Goal: Information Seeking & Learning: Learn about a topic

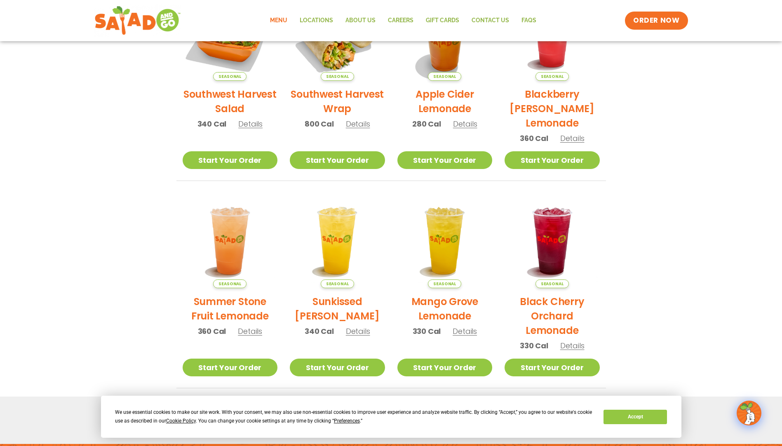
scroll to position [206, 0]
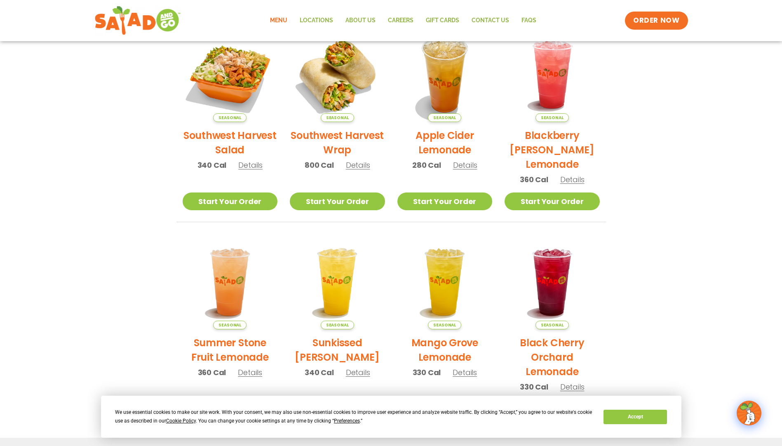
click at [357, 420] on span "Preferences" at bounding box center [347, 421] width 26 height 6
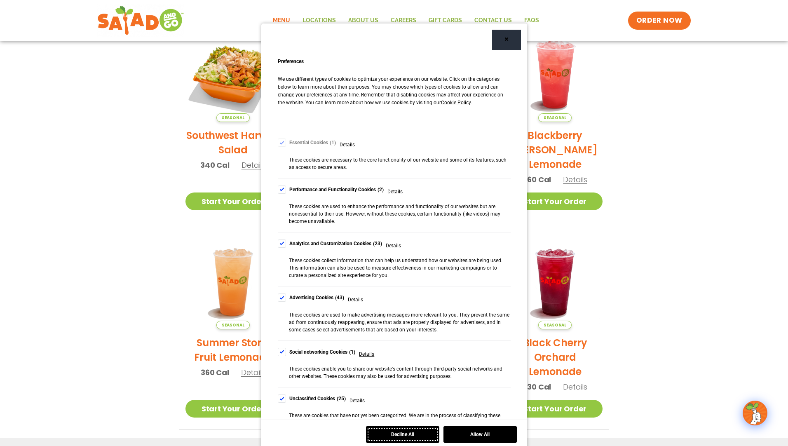
click at [419, 439] on button "Decline All" at bounding box center [402, 434] width 73 height 16
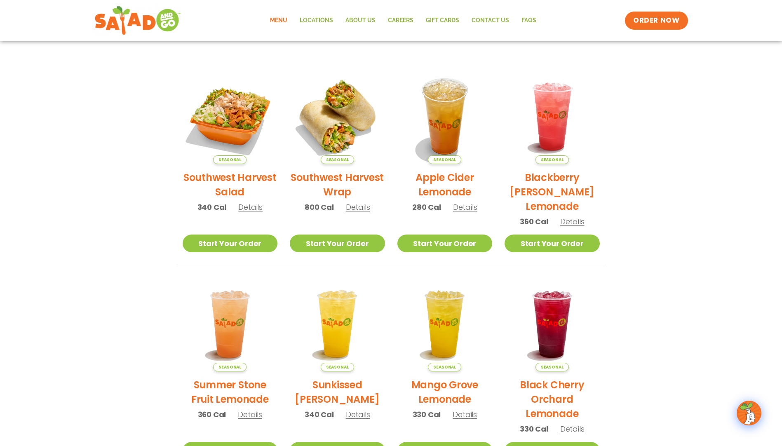
scroll to position [41, 0]
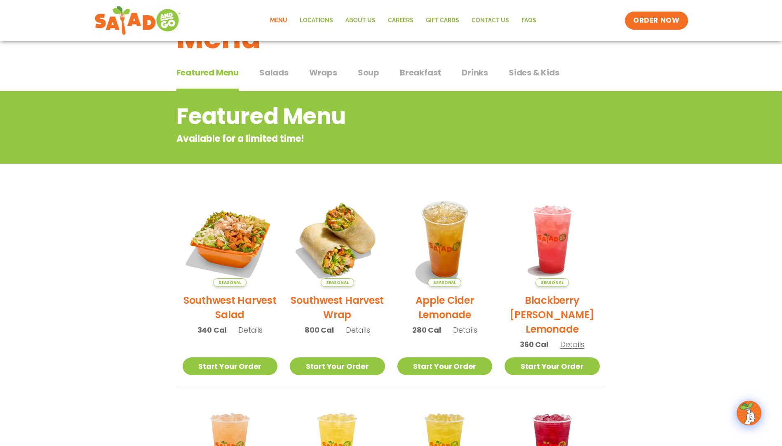
click at [309, 70] on span "Wraps" at bounding box center [323, 72] width 28 height 12
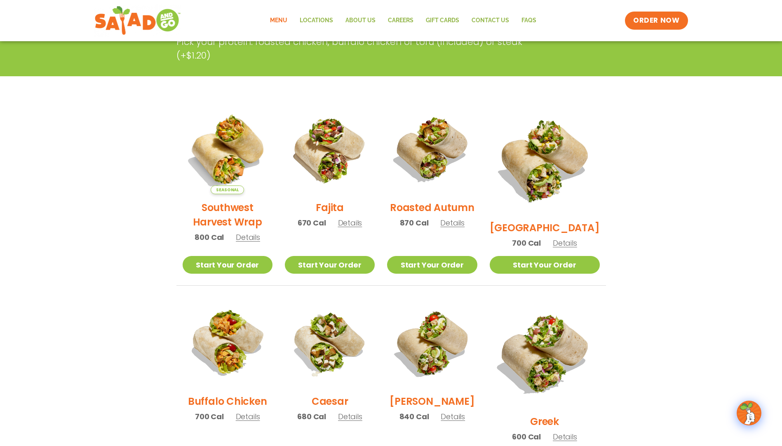
scroll to position [206, 0]
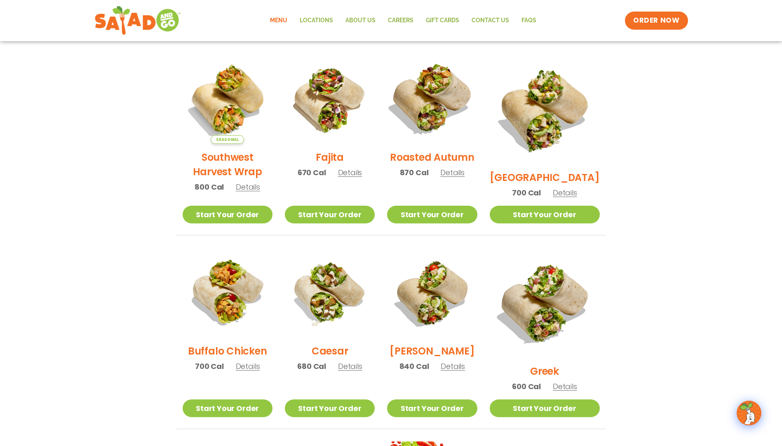
click at [455, 103] on img at bounding box center [431, 98] width 105 height 105
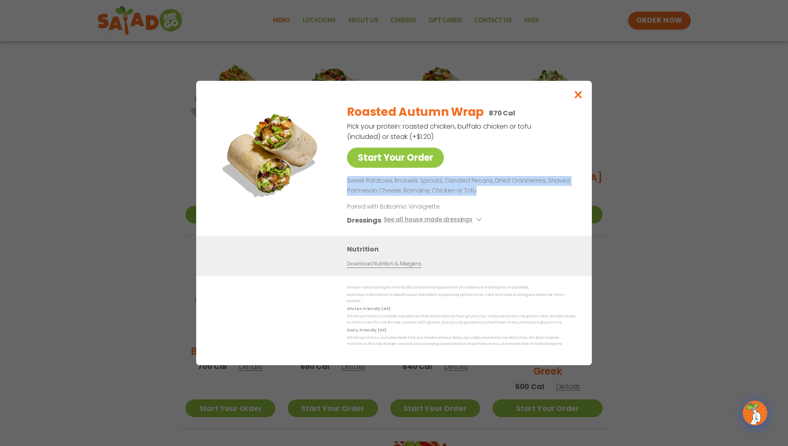
drag, startPoint x: 346, startPoint y: 184, endPoint x: 533, endPoint y: 192, distance: 186.8
click at [533, 192] on div "Start Your Order Roasted Autumn Wrap 870 Cal Pick your protein: roasted chicken…" at bounding box center [394, 166] width 363 height 138
drag, startPoint x: 533, startPoint y: 192, endPoint x: 485, endPoint y: 194, distance: 47.8
click at [485, 194] on p "Sweet Potatoes, Brussels Sprouts, Candied Pecans, Dried Cranberries, Shaved Par…" at bounding box center [459, 186] width 225 height 20
click at [579, 99] on icon "Close modal" at bounding box center [578, 94] width 10 height 9
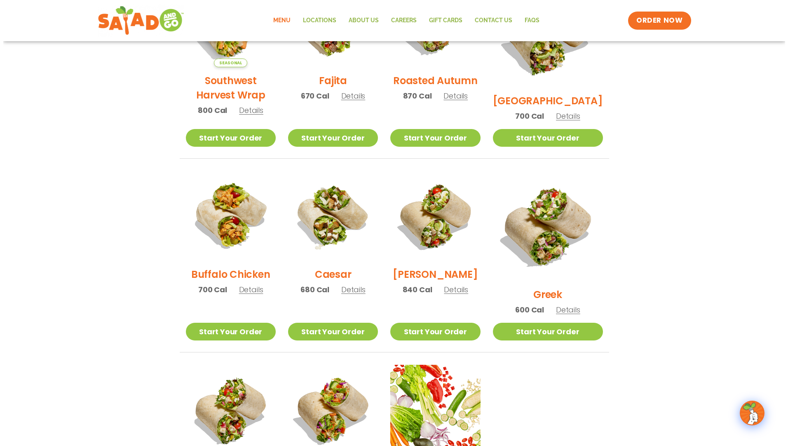
scroll to position [371, 0]
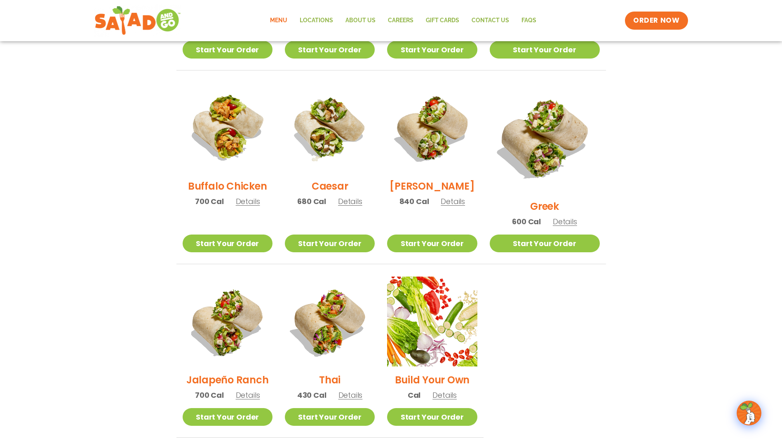
click at [255, 390] on span "Details" at bounding box center [248, 395] width 24 height 10
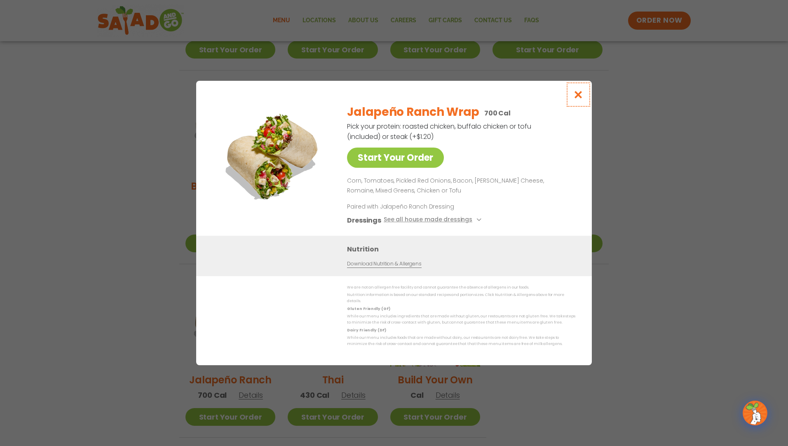
click at [585, 94] on button "Close modal" at bounding box center [578, 95] width 27 height 28
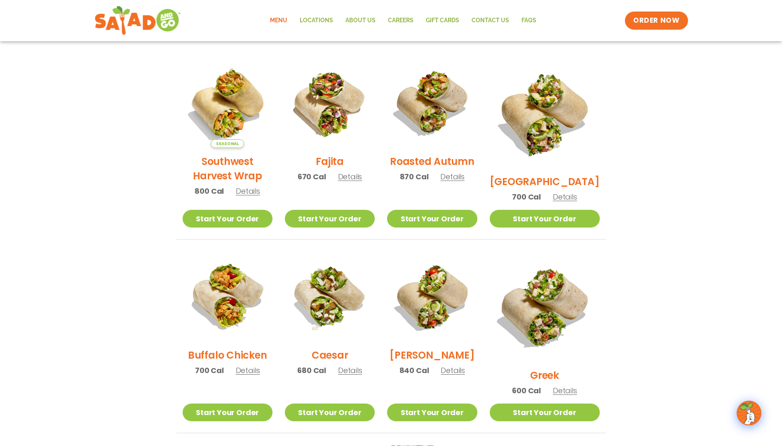
scroll to position [187, 0]
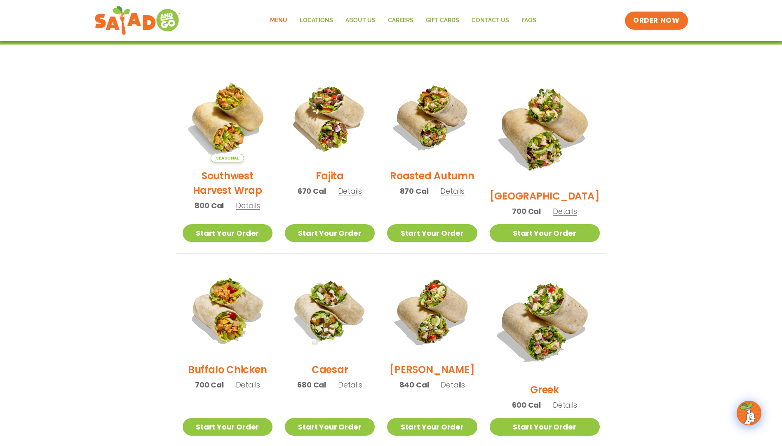
click at [257, 211] on span "Details" at bounding box center [248, 205] width 24 height 10
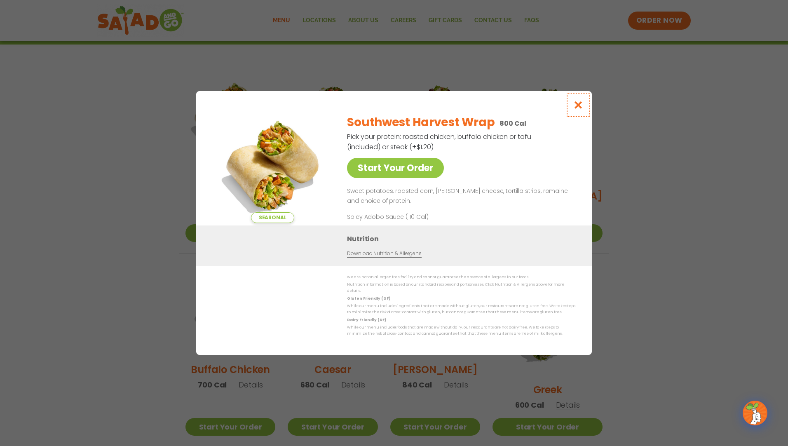
click at [582, 103] on button "Close modal" at bounding box center [578, 105] width 27 height 28
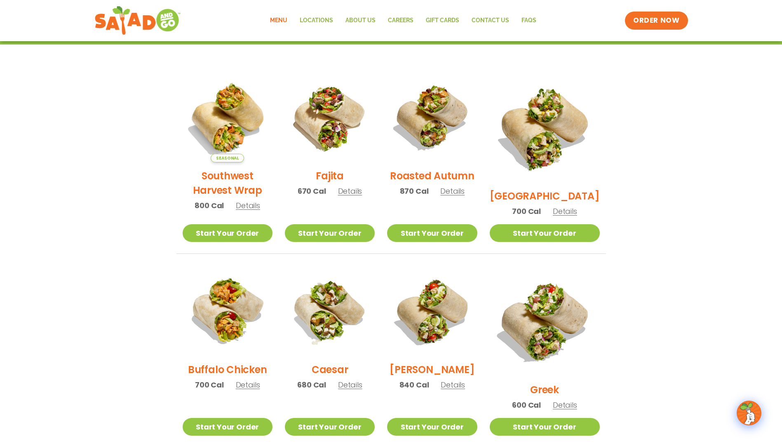
click at [464, 196] on span "Details" at bounding box center [452, 191] width 24 height 10
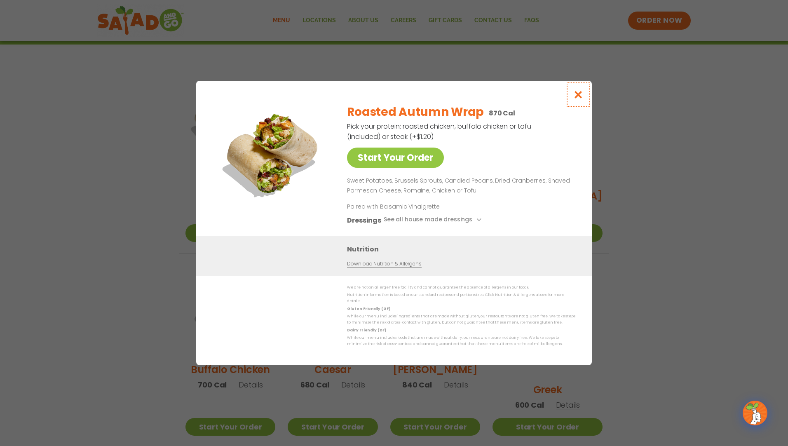
click at [576, 99] on icon "Close modal" at bounding box center [578, 94] width 10 height 9
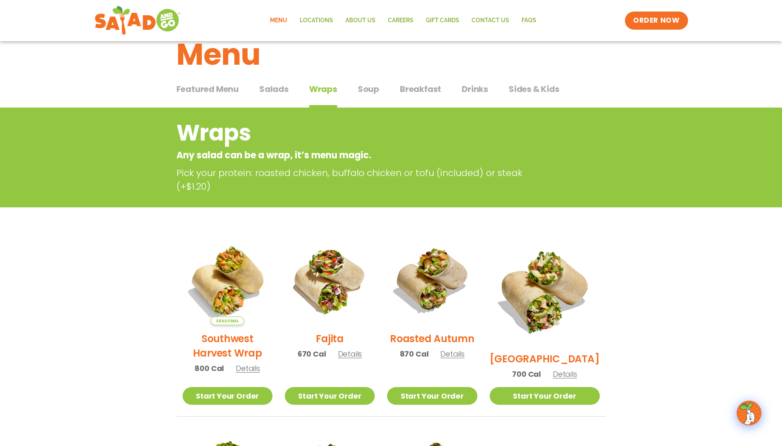
scroll to position [23, 0]
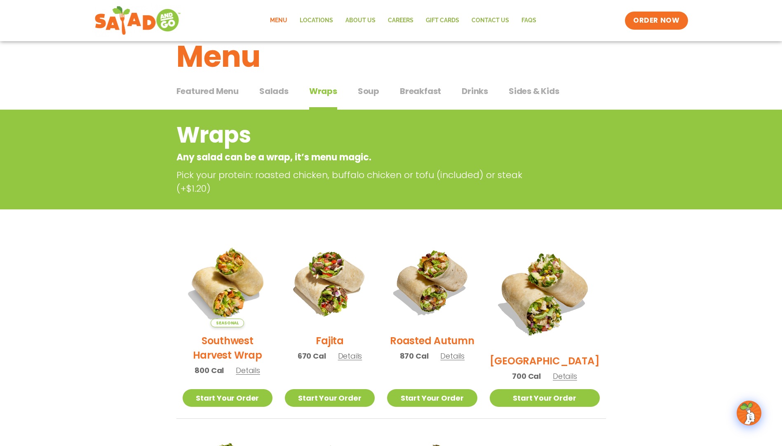
click at [276, 93] on span "Salads" at bounding box center [273, 91] width 29 height 12
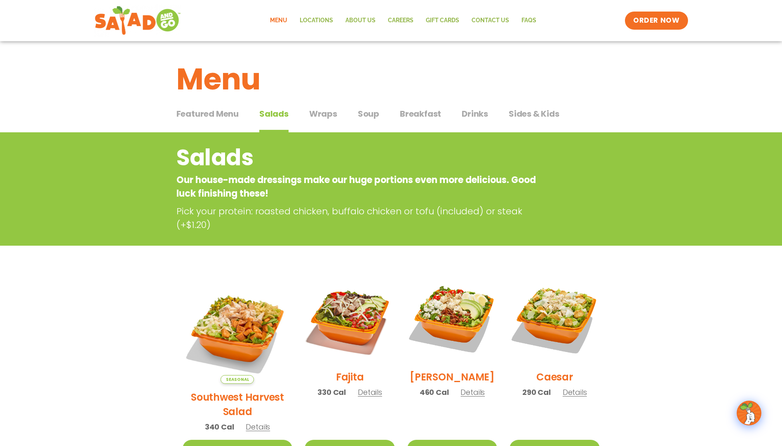
click at [358, 114] on span "Soup" at bounding box center [368, 114] width 21 height 12
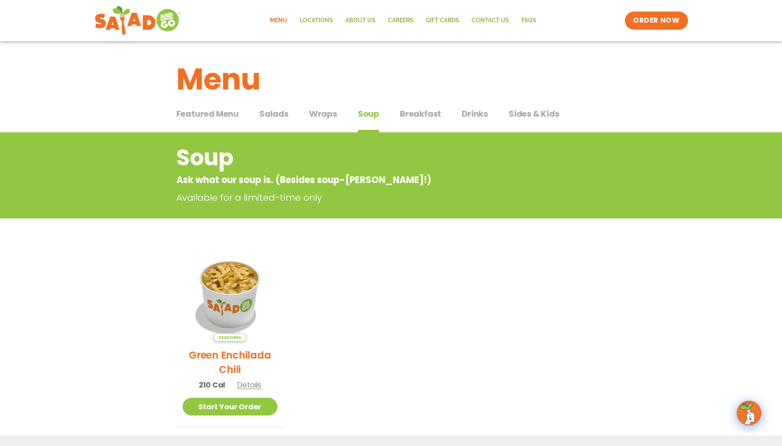
click at [251, 382] on span "Details" at bounding box center [249, 384] width 24 height 10
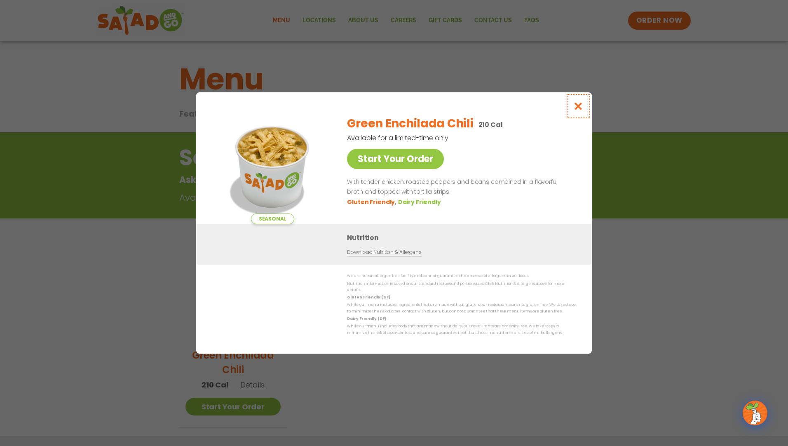
click at [576, 103] on button "Close modal" at bounding box center [578, 106] width 27 height 28
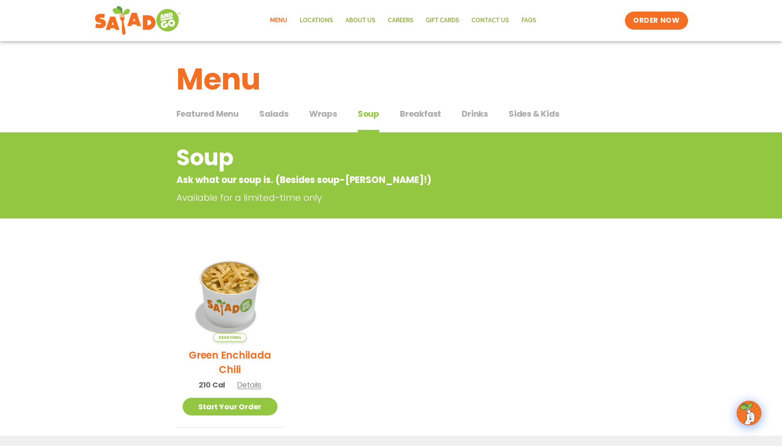
click at [435, 123] on button "Breakfast Breakfast" at bounding box center [420, 120] width 41 height 25
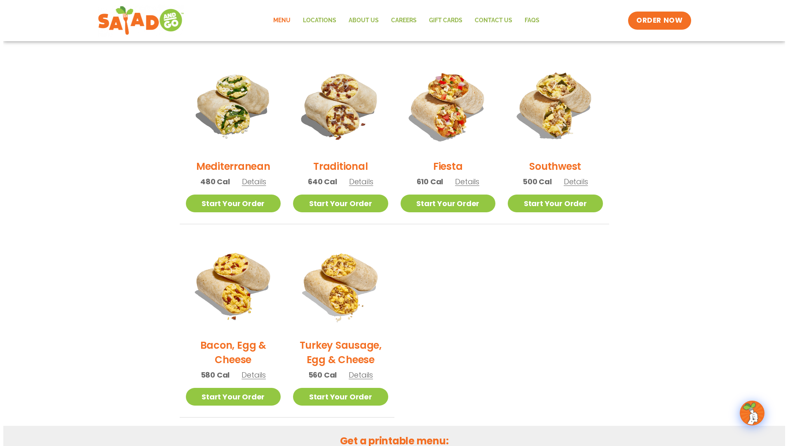
scroll to position [206, 0]
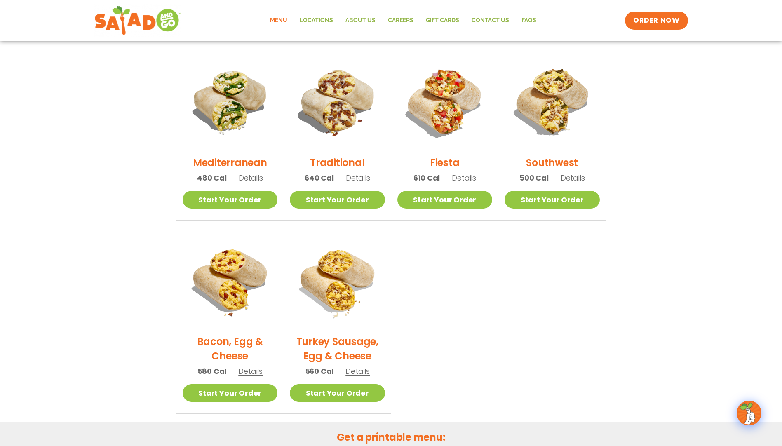
click at [574, 183] on p "500 Cal Details" at bounding box center [552, 177] width 66 height 11
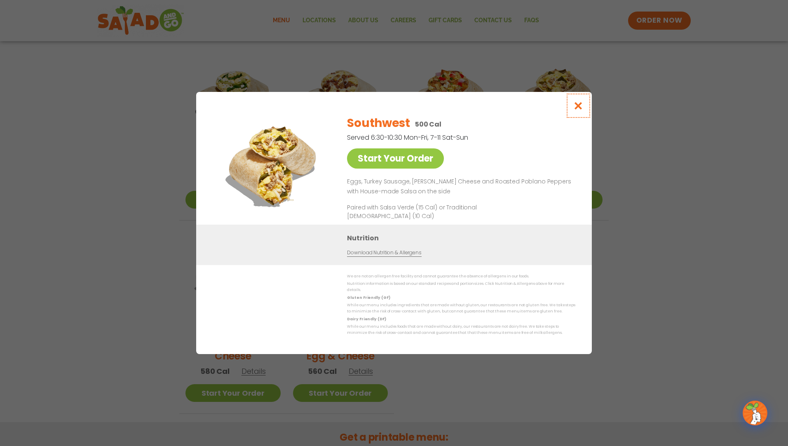
click at [578, 106] on icon "Close modal" at bounding box center [578, 105] width 10 height 9
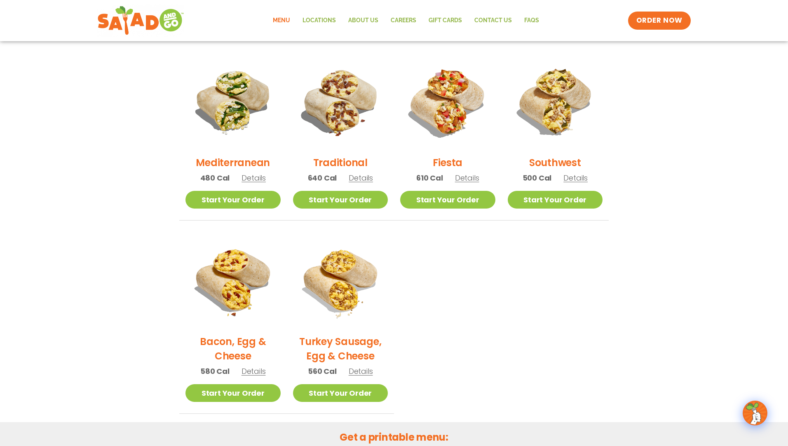
scroll to position [174, 0]
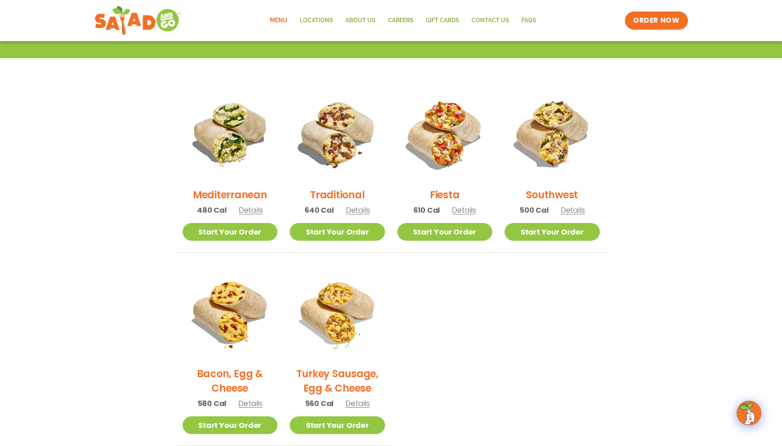
click at [260, 213] on span "Details" at bounding box center [251, 210] width 24 height 10
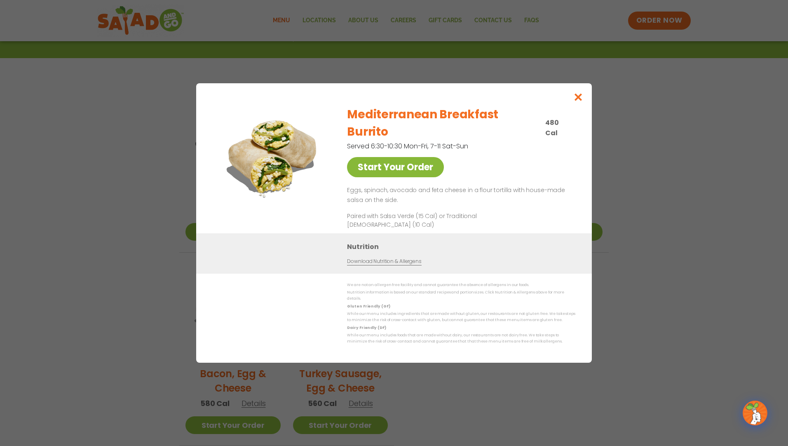
click at [400, 159] on link "Start Your Order" at bounding box center [395, 167] width 97 height 20
